Goal: Transaction & Acquisition: Purchase product/service

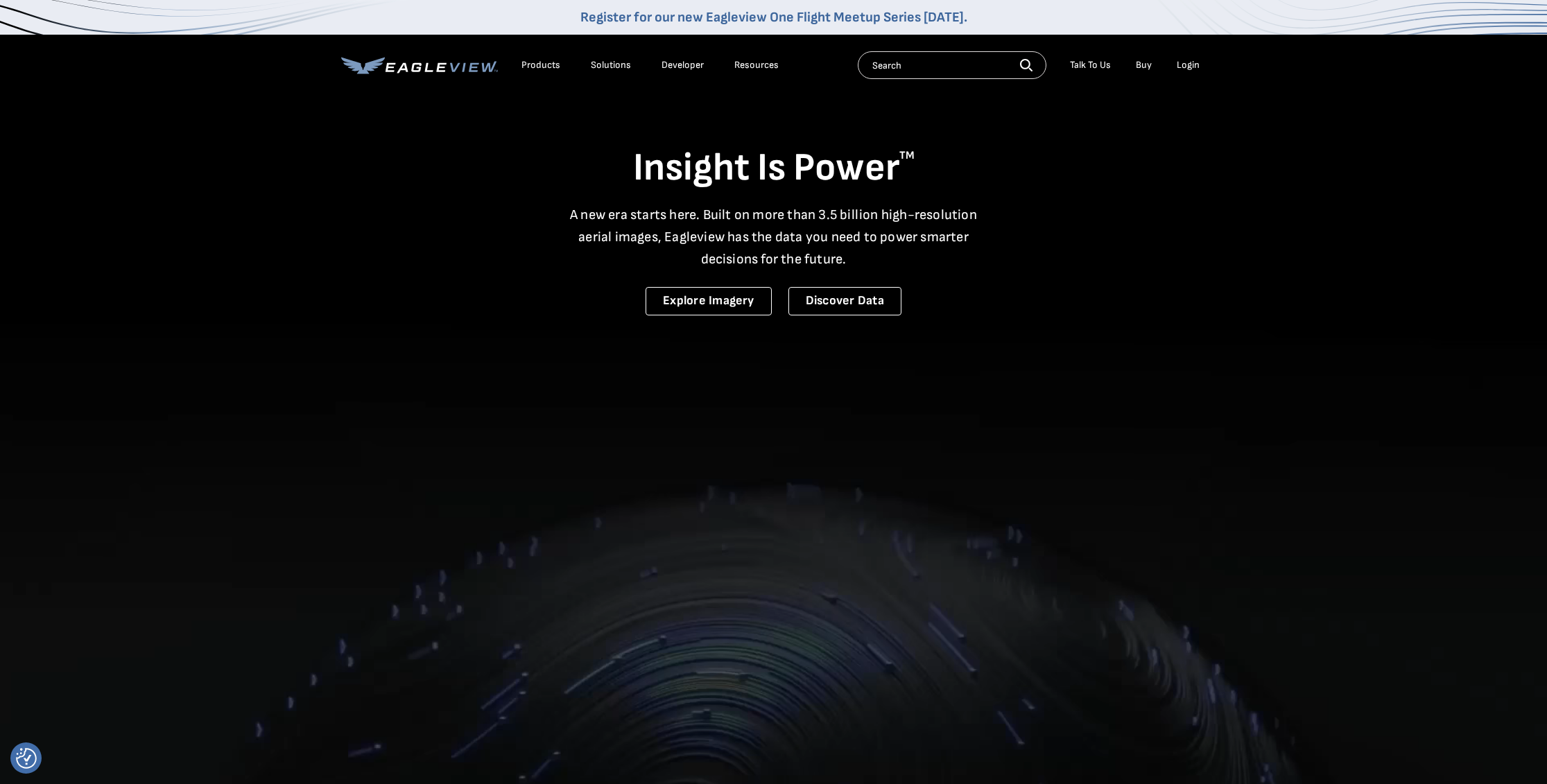
click at [1195, 63] on div "Login" at bounding box center [1188, 65] width 23 height 13
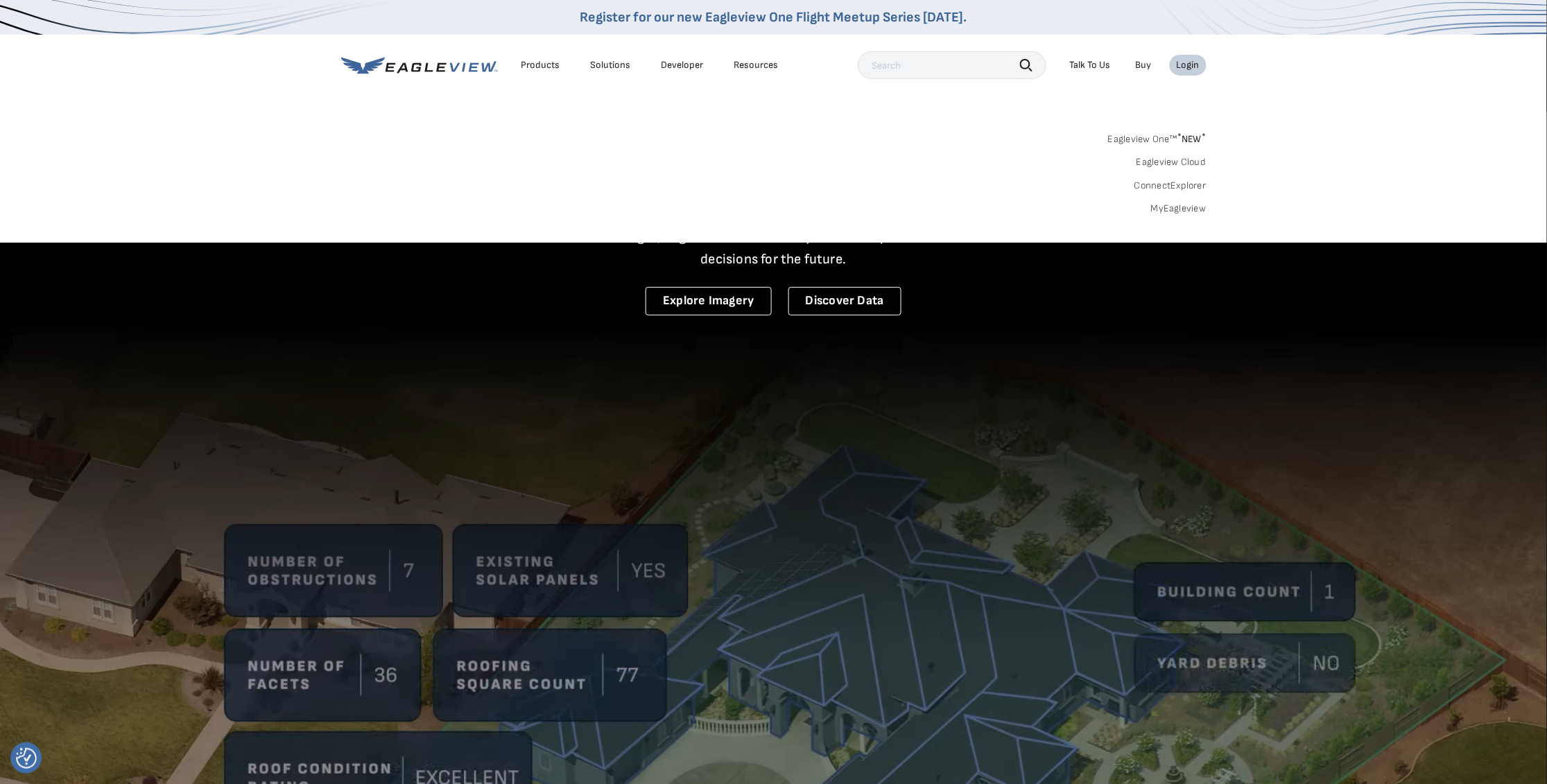
click at [1171, 206] on link "MyEagleview" at bounding box center [1179, 208] width 56 height 13
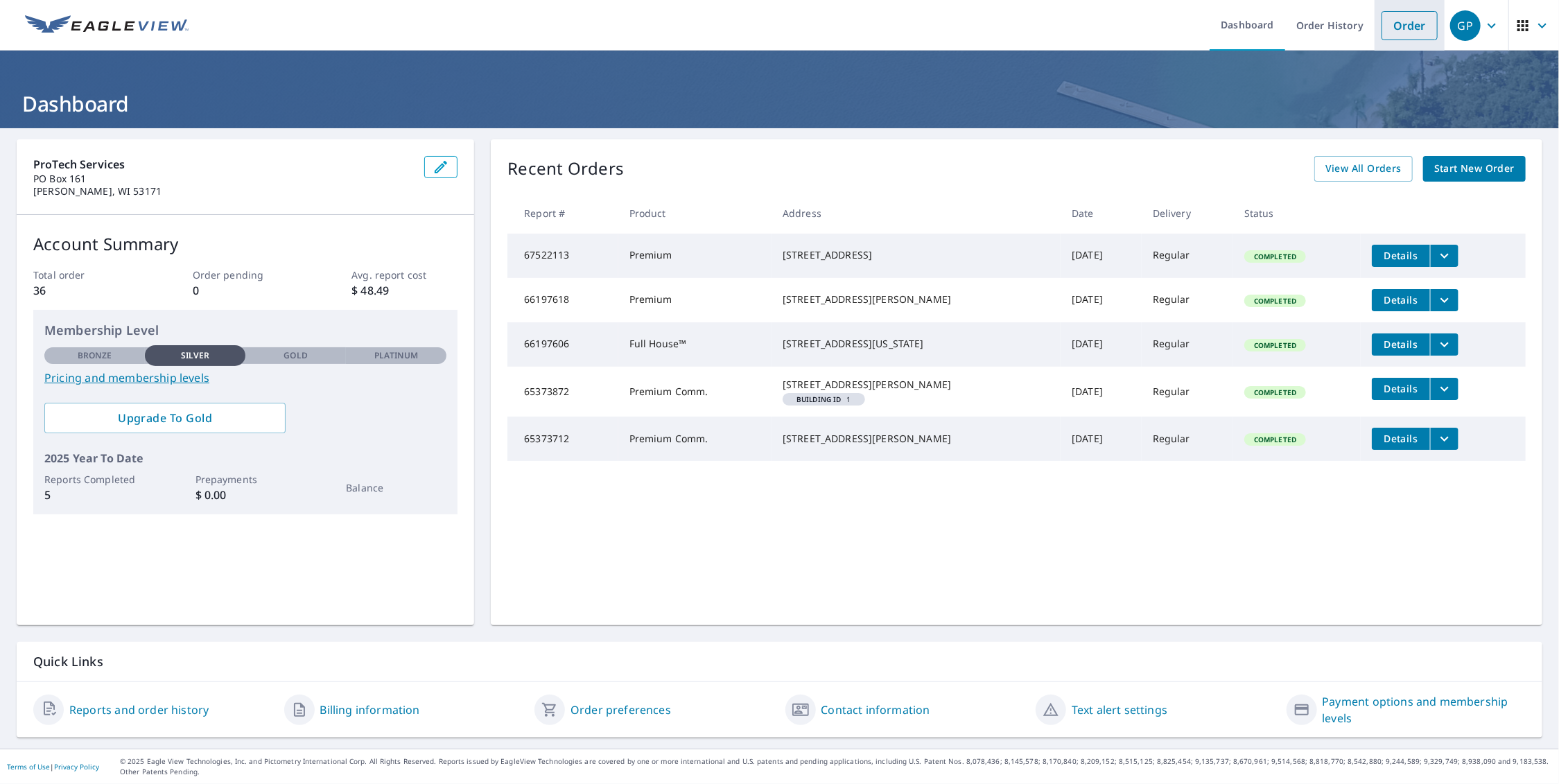
click at [1404, 22] on link "Order" at bounding box center [1409, 25] width 57 height 29
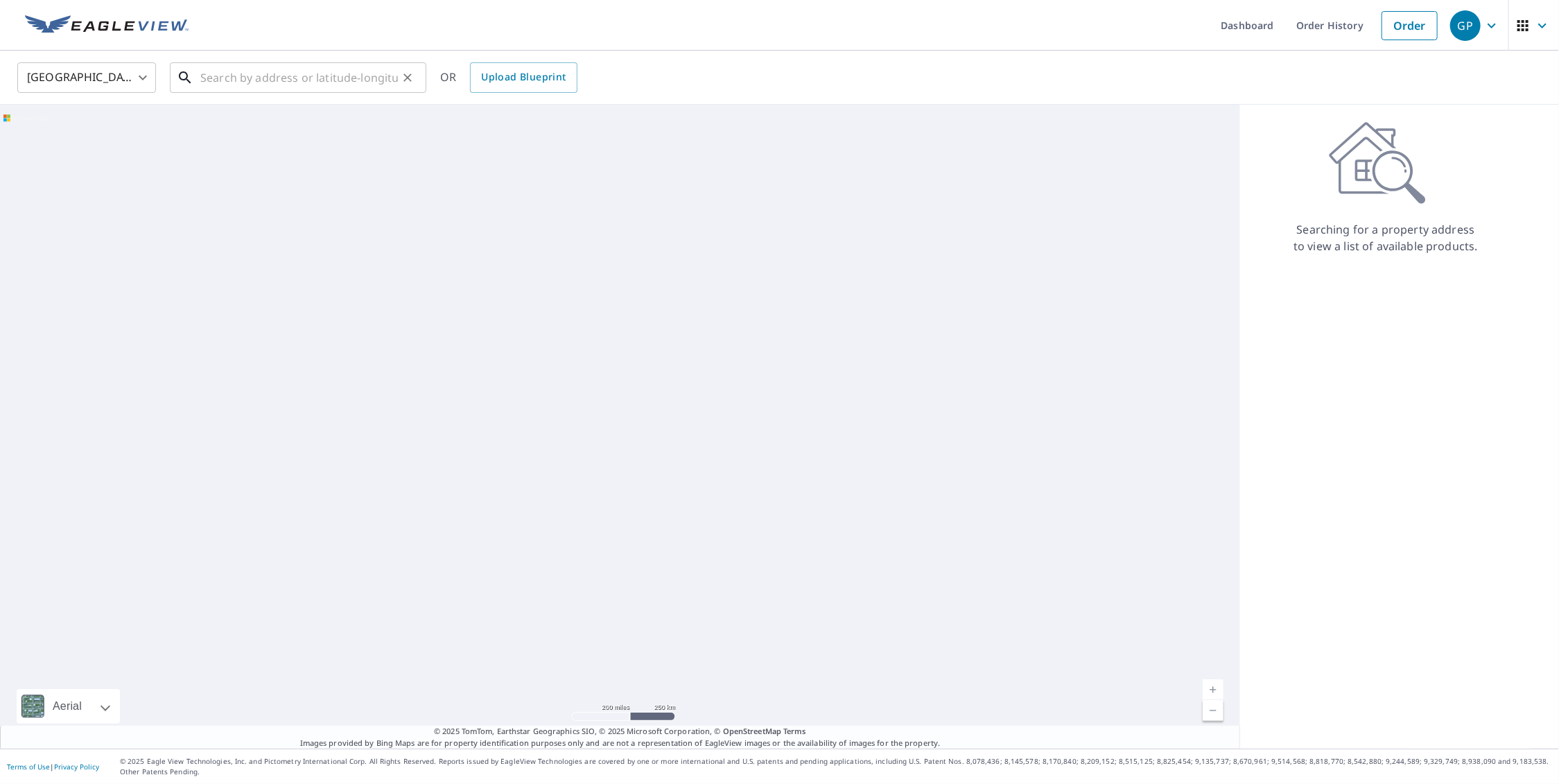
click at [279, 86] on input "text" at bounding box center [299, 77] width 198 height 39
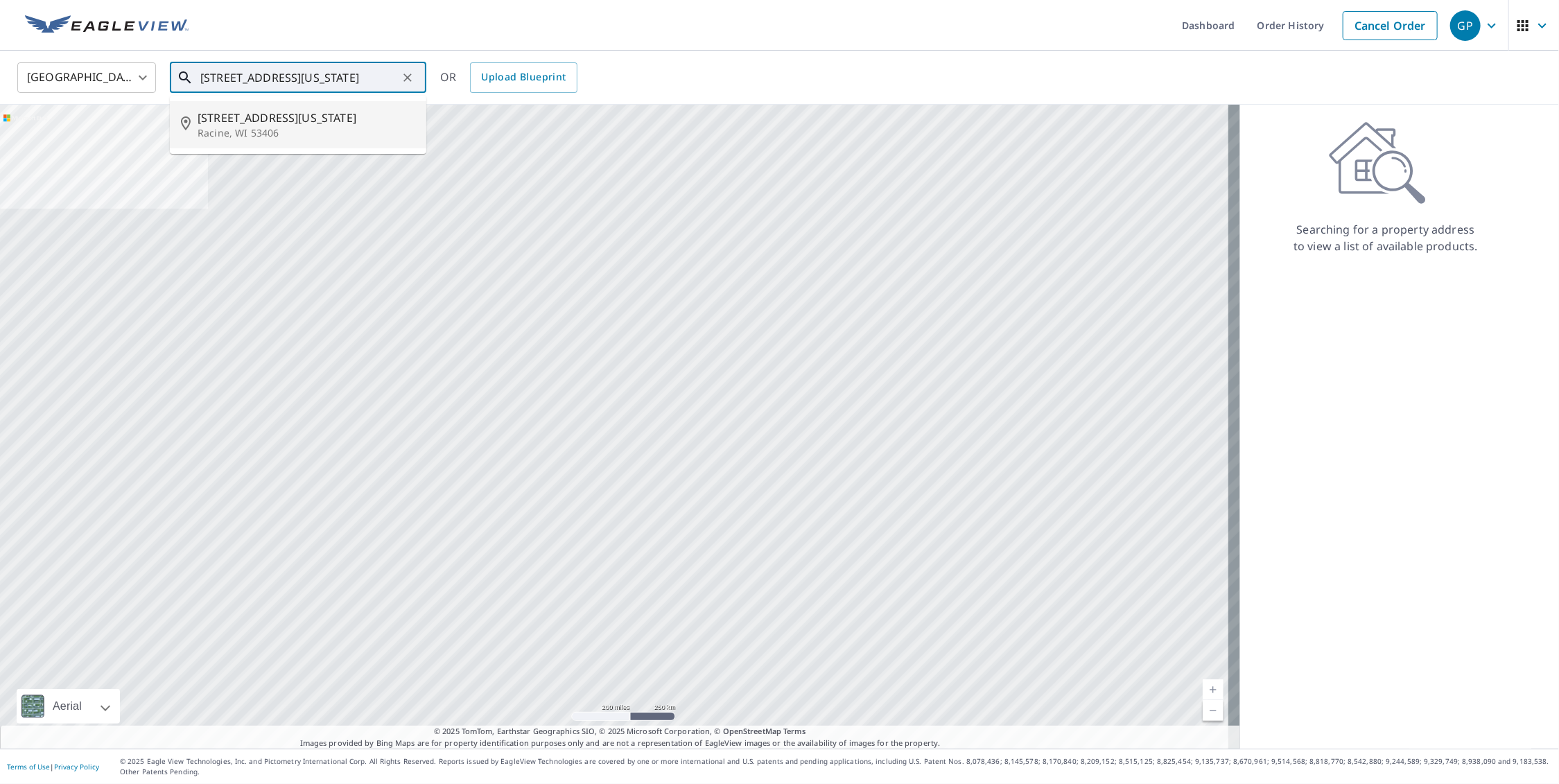
click at [272, 117] on span "5001 Maryland Ave" at bounding box center [306, 117] width 217 height 17
type input "5001 Maryland Ave Racine, WI 53406"
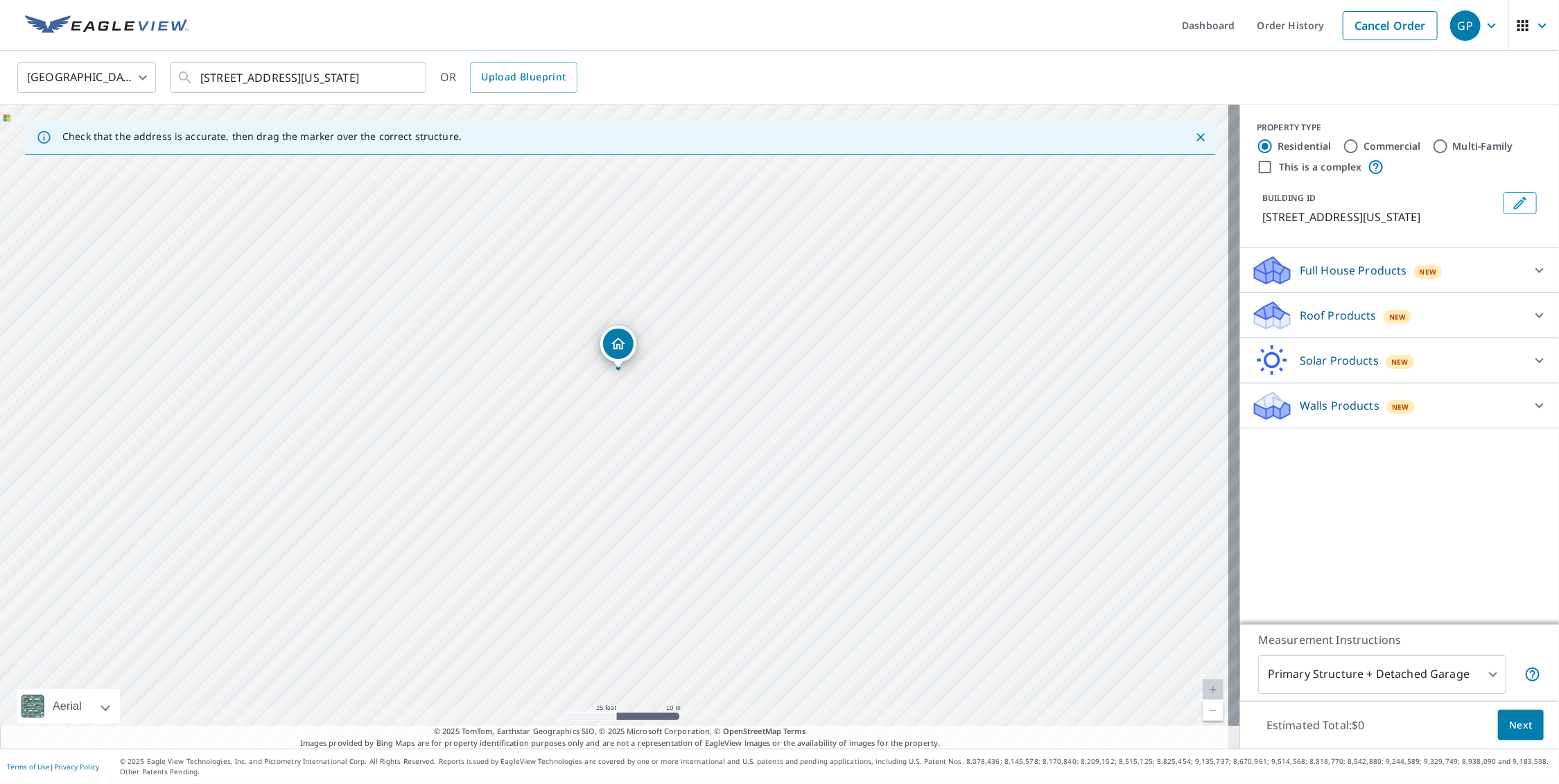
drag, startPoint x: 612, startPoint y: 465, endPoint x: 723, endPoint y: 367, distance: 148.1
click at [723, 367] on div "5001 Maryland Ave Racine, WI 53406" at bounding box center [620, 426] width 1240 height 644
click at [1531, 264] on icon at bounding box center [1539, 270] width 17 height 17
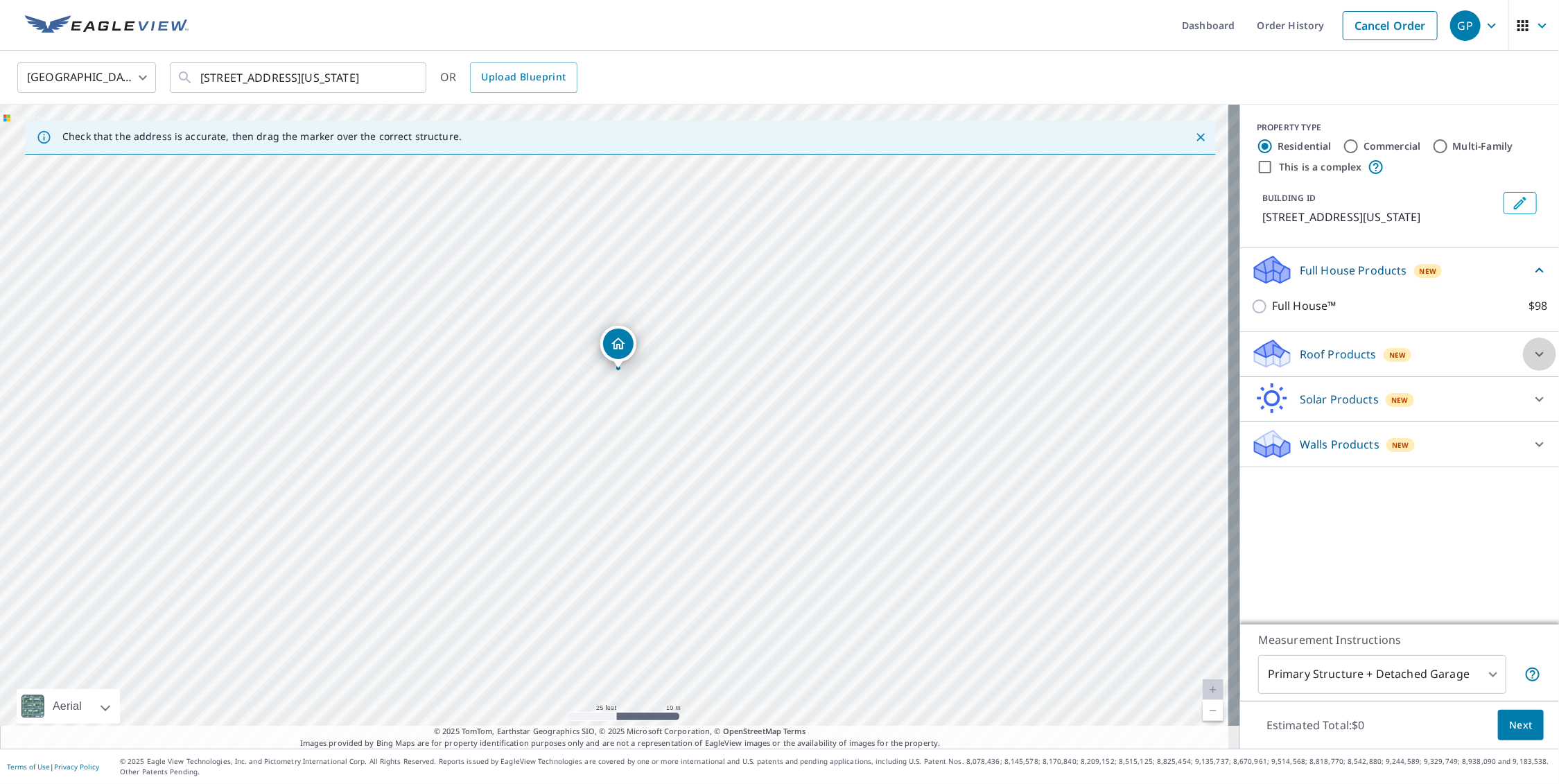
click at [1531, 352] on icon at bounding box center [1539, 353] width 17 height 17
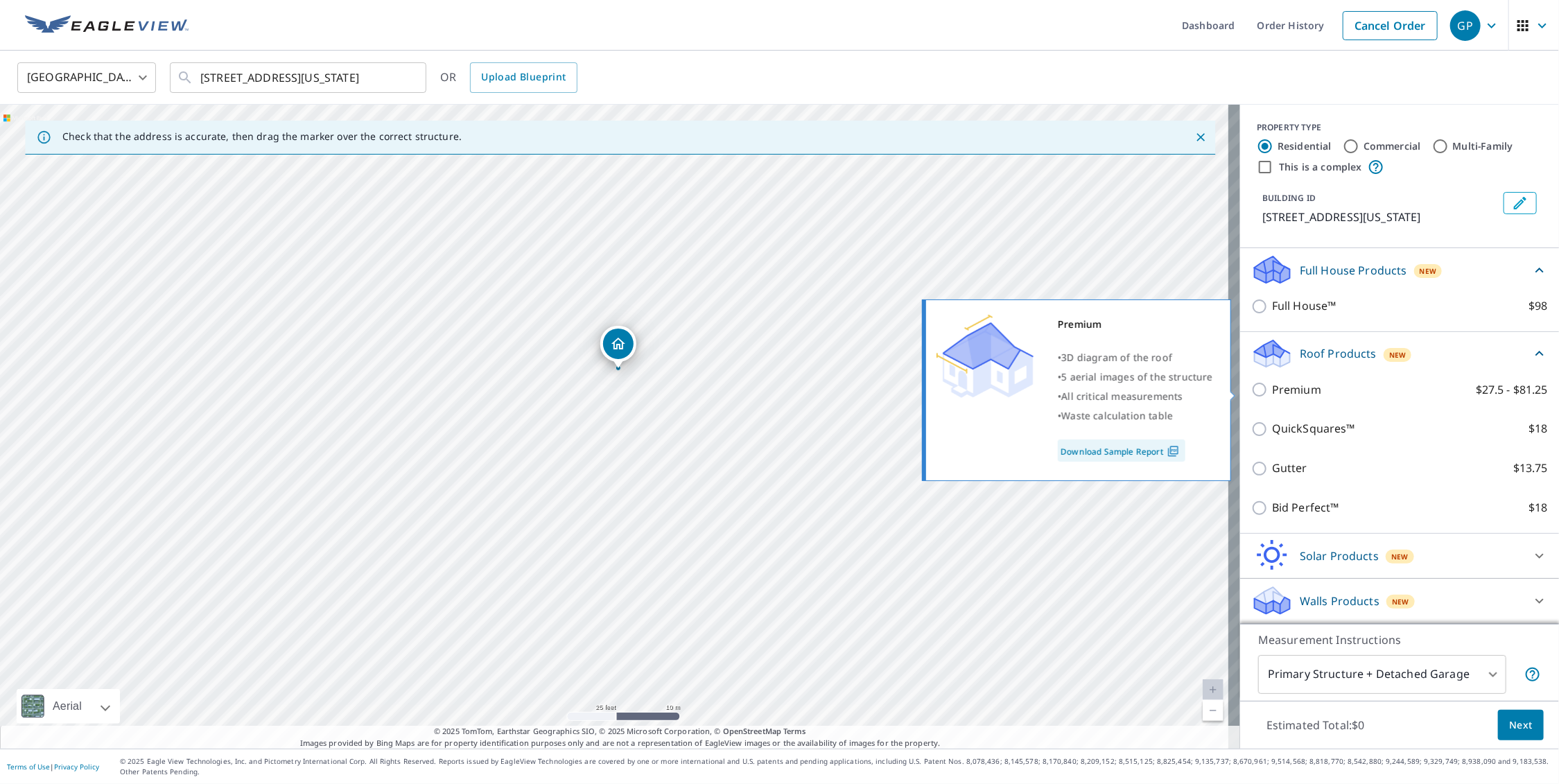
click at [1251, 393] on input "Premium $27.5 - $81.25" at bounding box center [1261, 389] width 21 height 17
checkbox input "true"
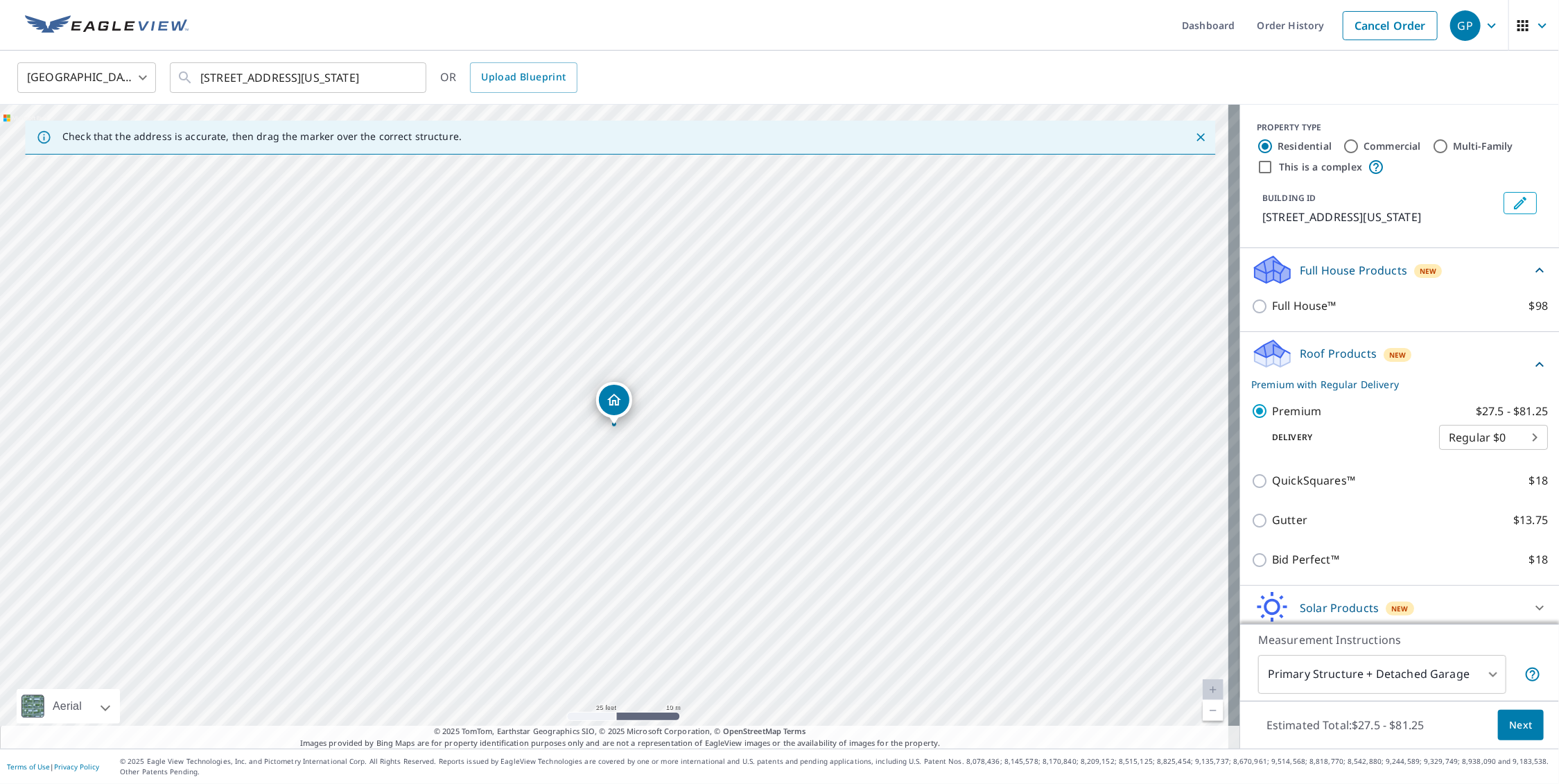
scroll to position [54, 0]
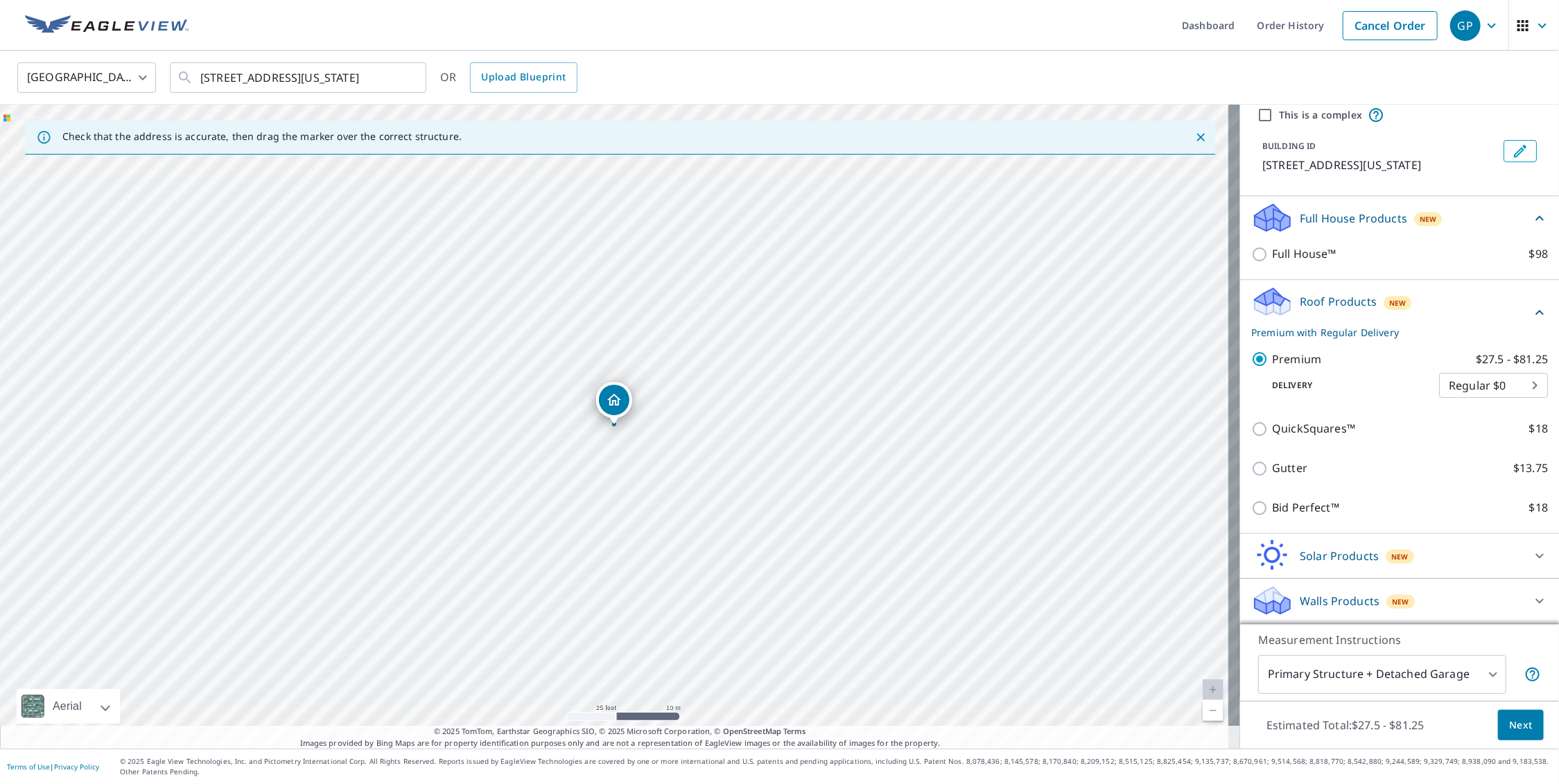
click at [1516, 728] on span "Next" at bounding box center [1521, 724] width 24 height 17
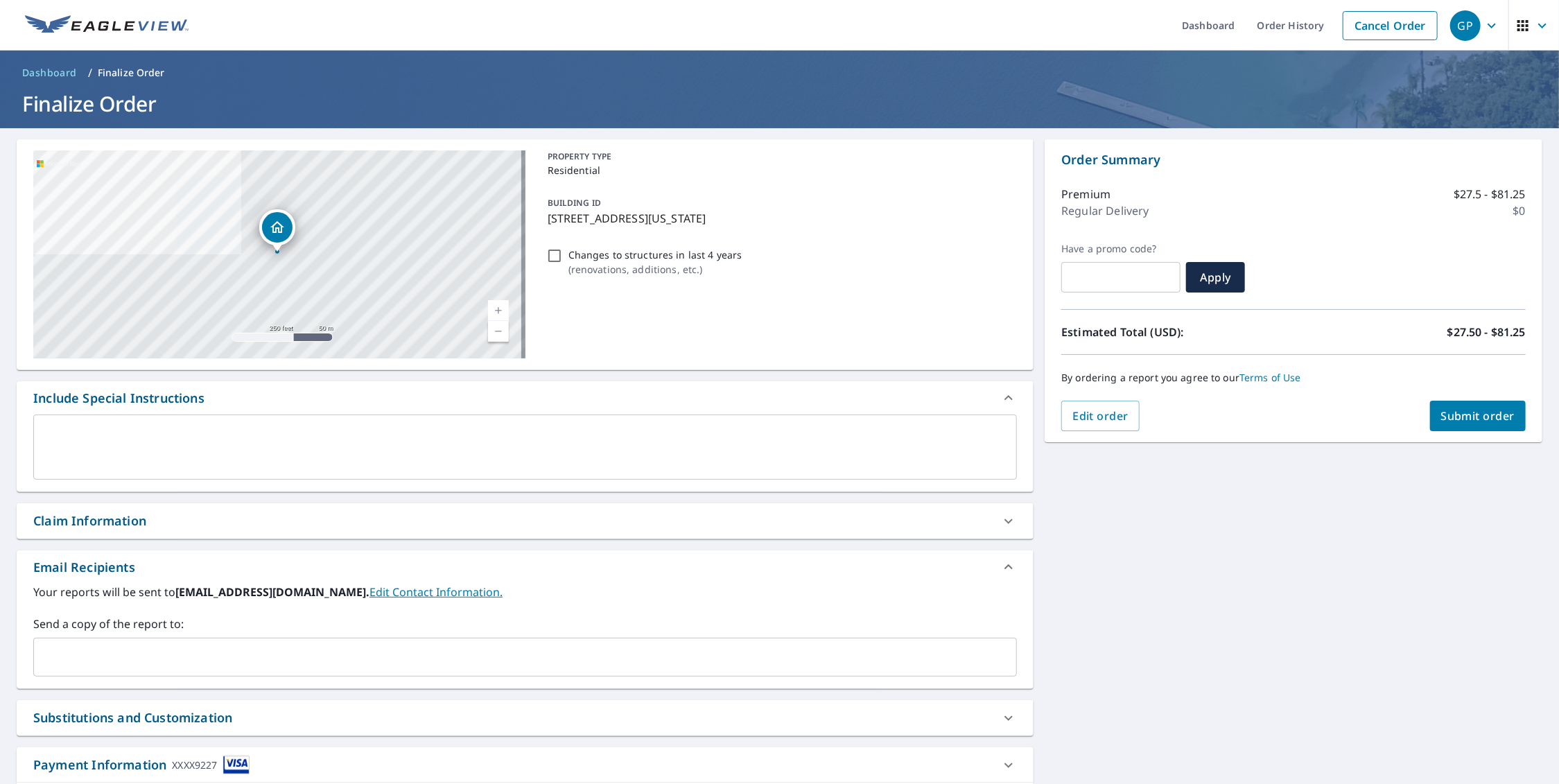
click at [1460, 422] on span "Submit order" at bounding box center [1478, 415] width 74 height 15
